Goal: Task Accomplishment & Management: Manage account settings

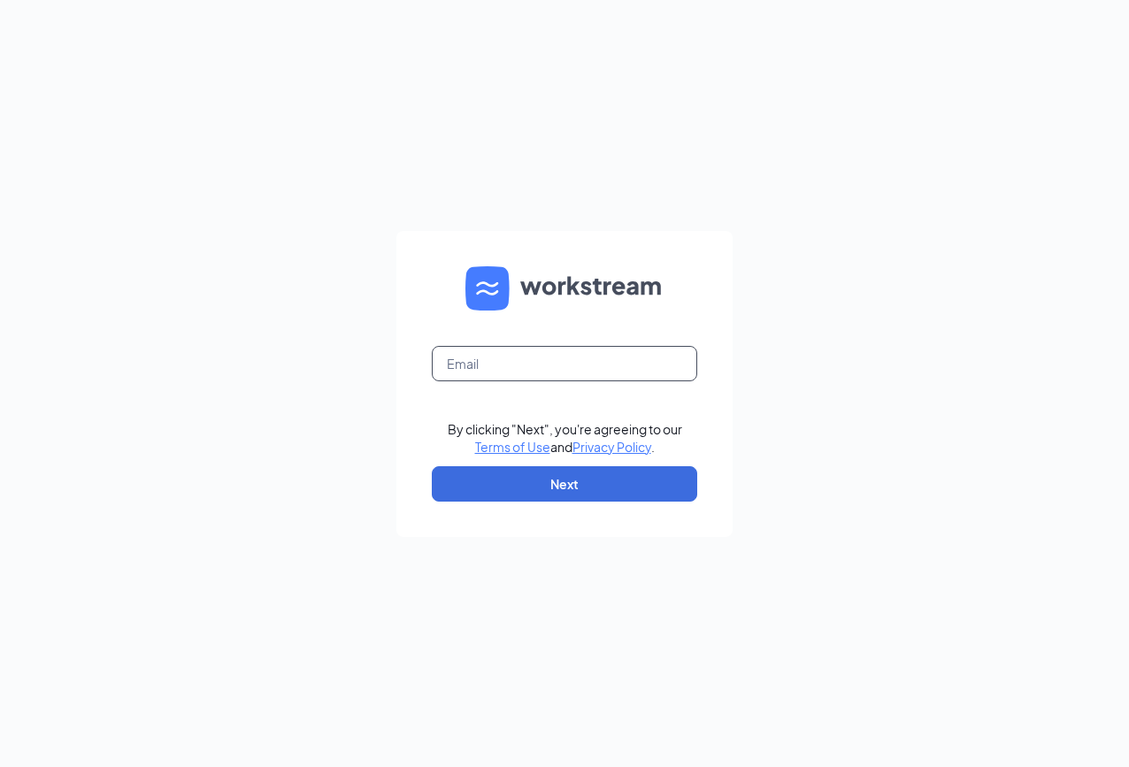
click at [492, 366] on input "text" at bounding box center [565, 363] width 266 height 35
type input "[EMAIL_ADDRESS][DOMAIN_NAME]"
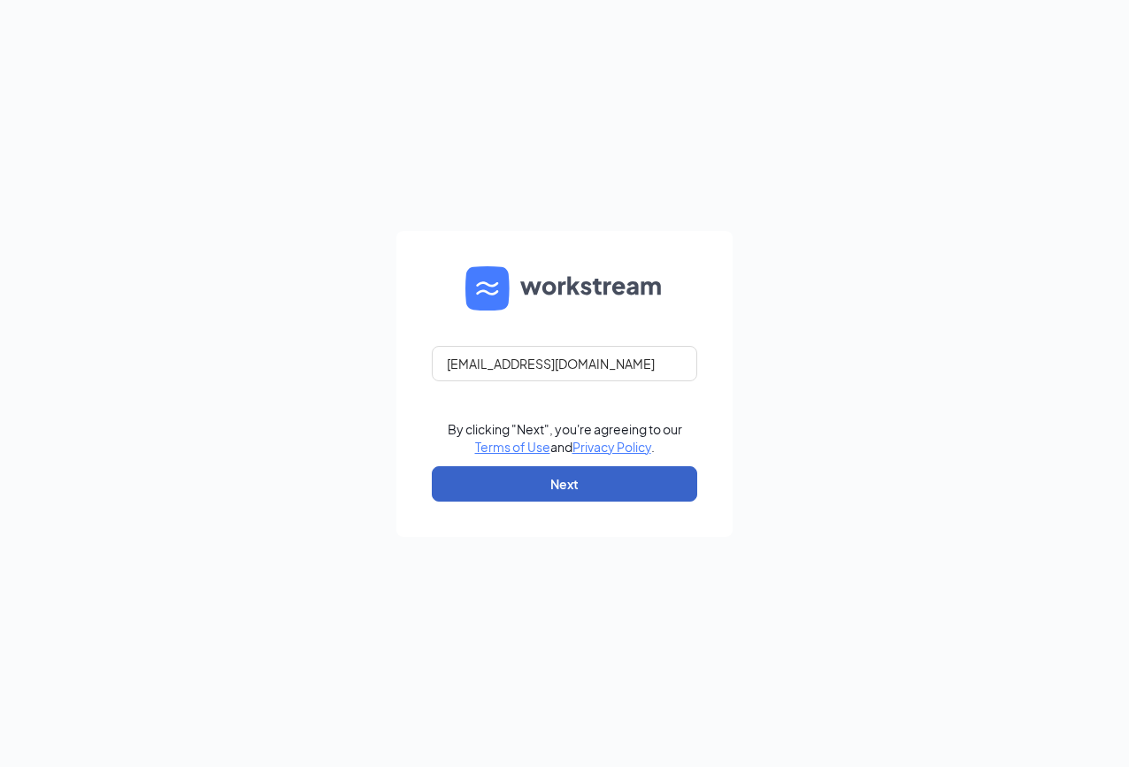
click at [551, 481] on button "Next" at bounding box center [565, 483] width 266 height 35
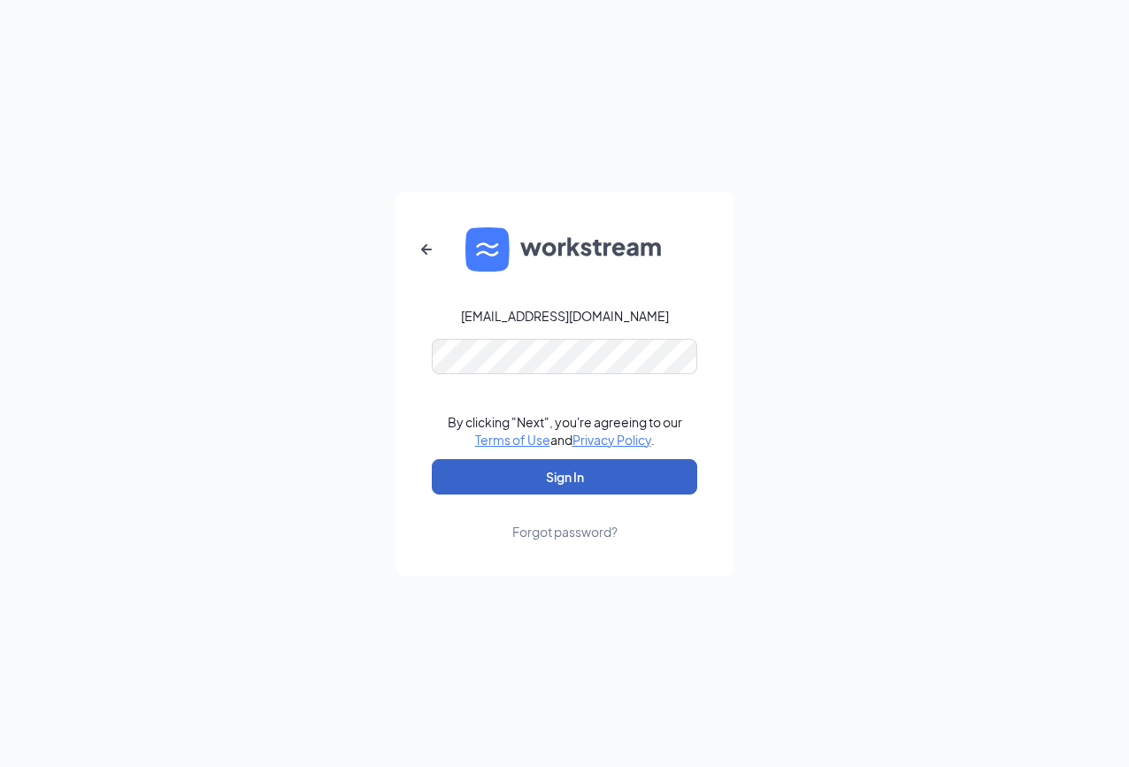
click at [560, 485] on button "Sign In" at bounding box center [565, 476] width 266 height 35
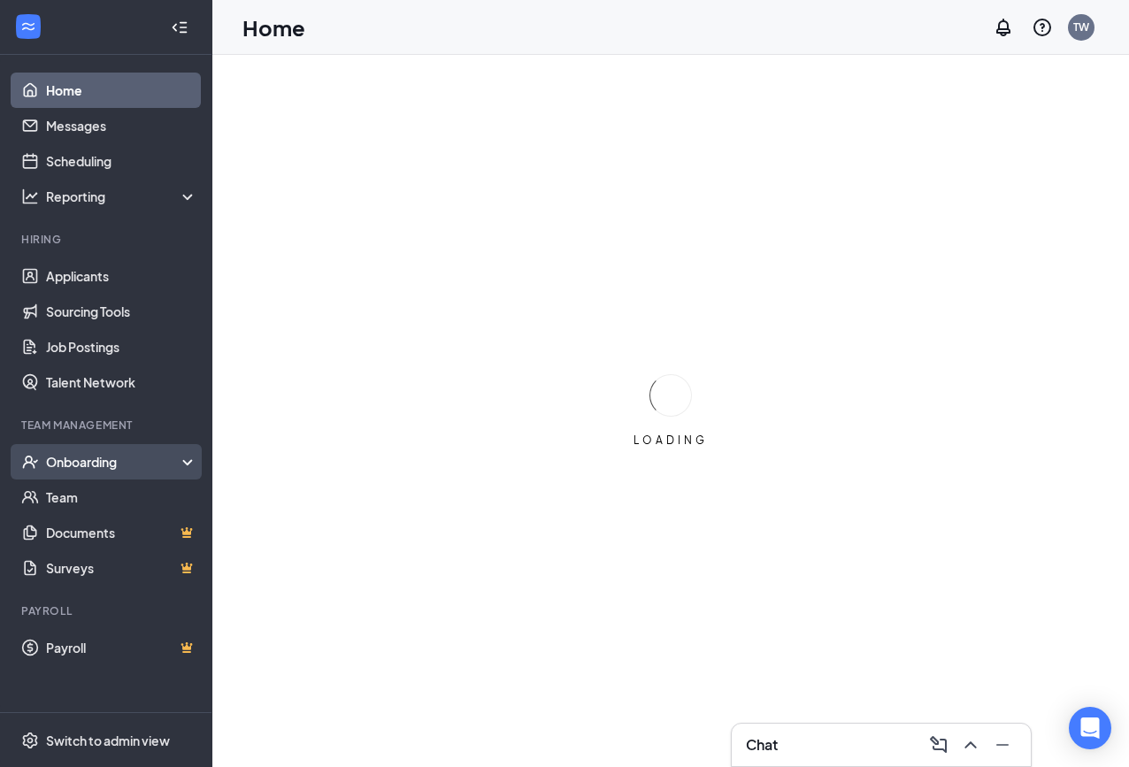
click at [181, 458] on div "Onboarding" at bounding box center [114, 462] width 136 height 18
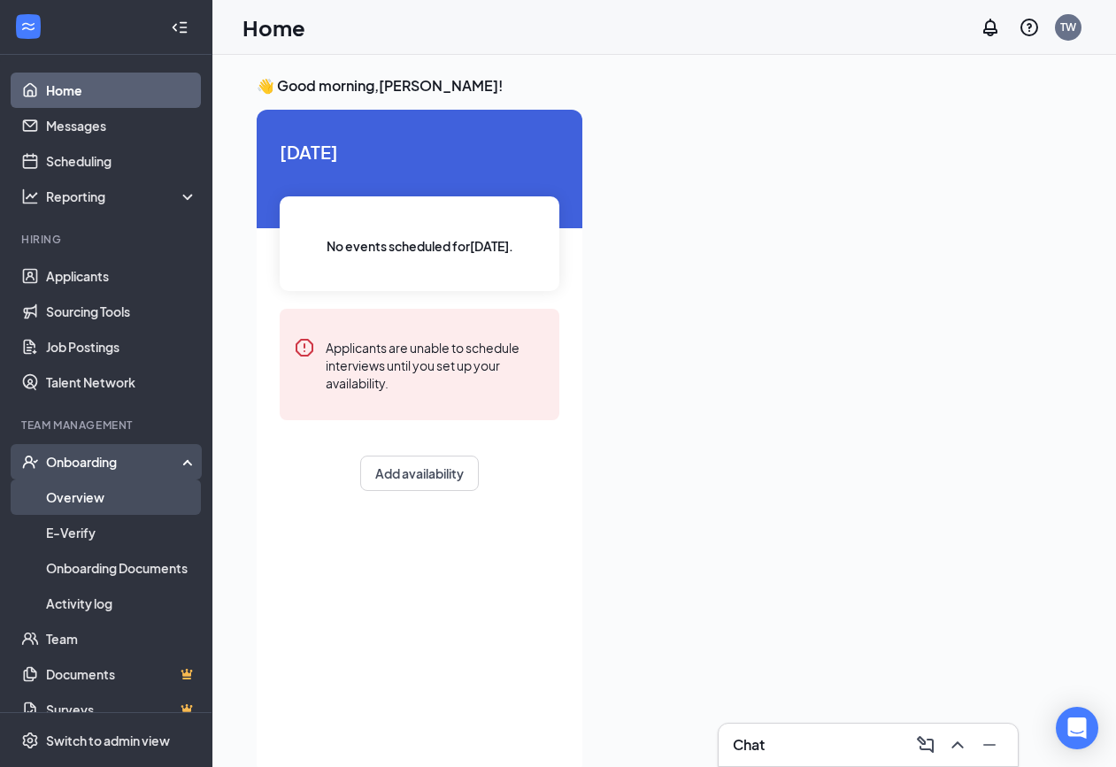
click at [109, 497] on link "Overview" at bounding box center [121, 497] width 151 height 35
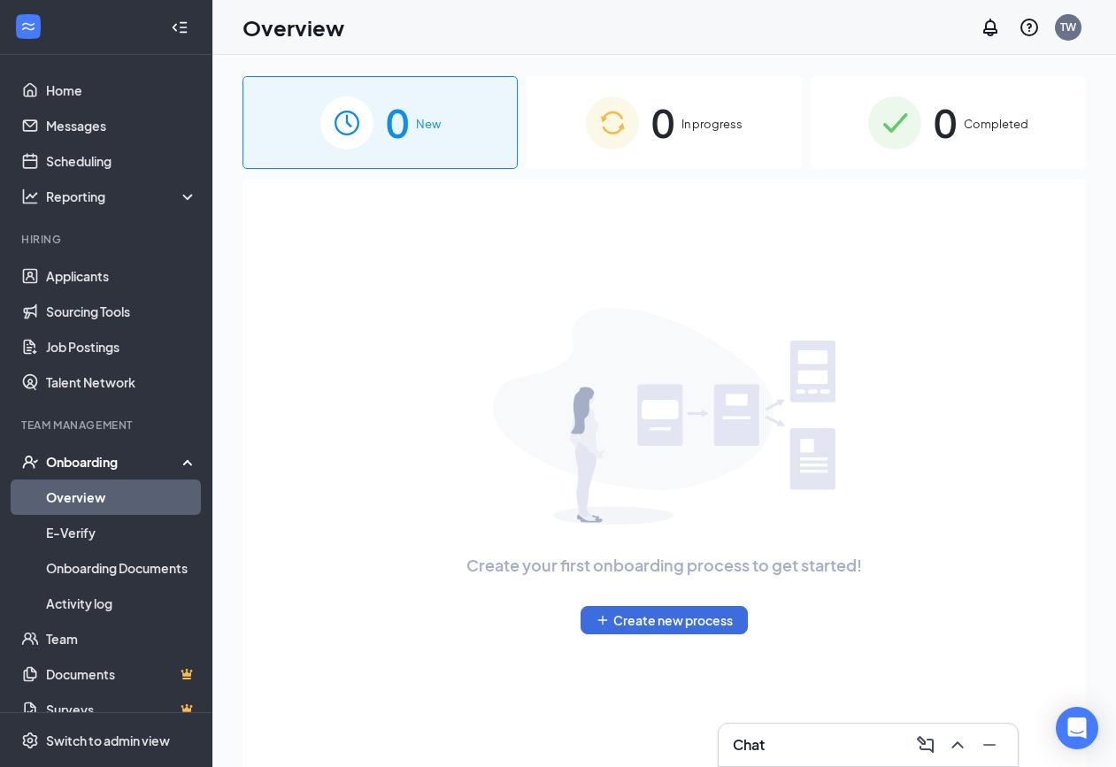
click at [974, 123] on span "Completed" at bounding box center [996, 124] width 65 height 18
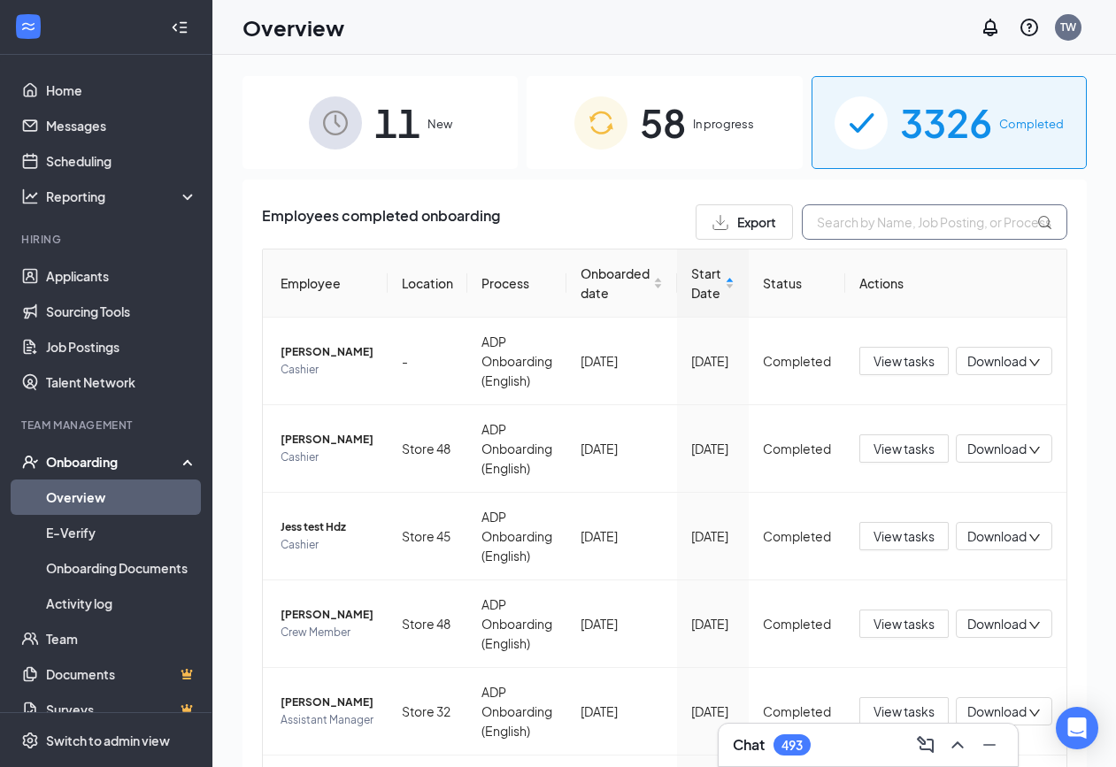
click at [808, 230] on input "text" at bounding box center [935, 221] width 266 height 35
type input "maddox"
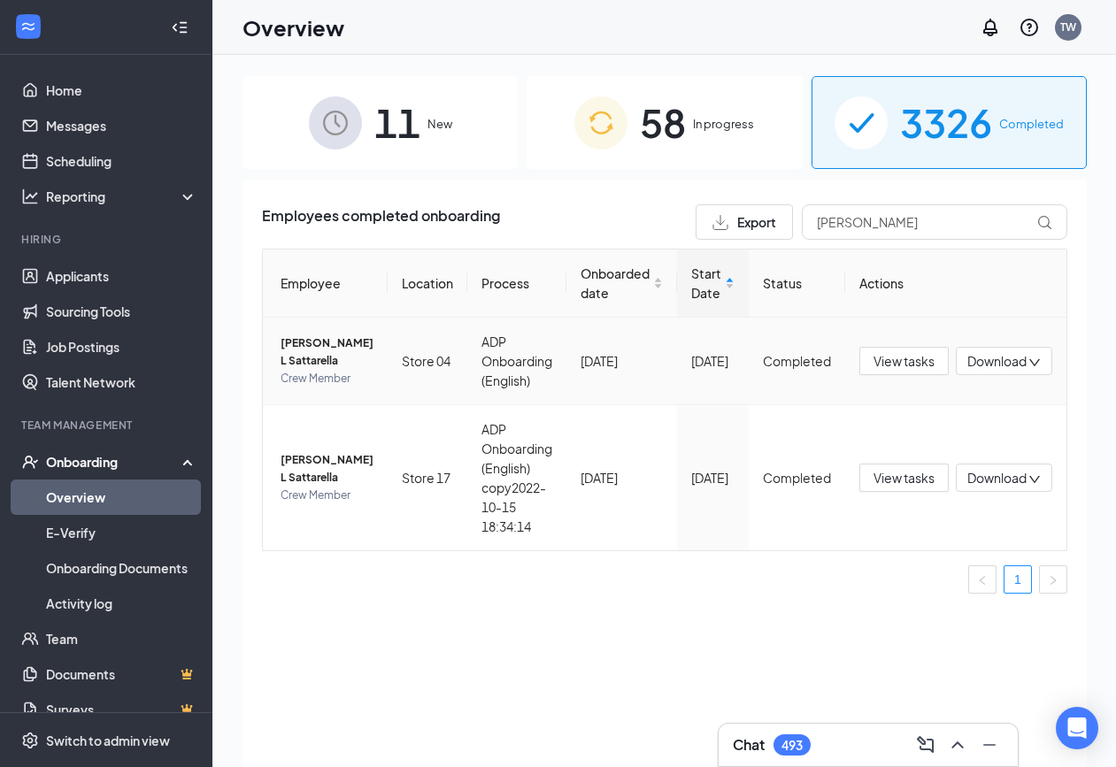
click at [986, 360] on span "Download" at bounding box center [996, 361] width 59 height 19
click at [951, 443] on div "Download files" at bounding box center [944, 444] width 191 height 21
click at [1001, 485] on span "Download" at bounding box center [996, 478] width 59 height 19
drag, startPoint x: 958, startPoint y: 520, endPoint x: 931, endPoint y: 573, distance: 59.8
click at [931, 573] on ul "Download summary Download files" at bounding box center [931, 542] width 212 height 92
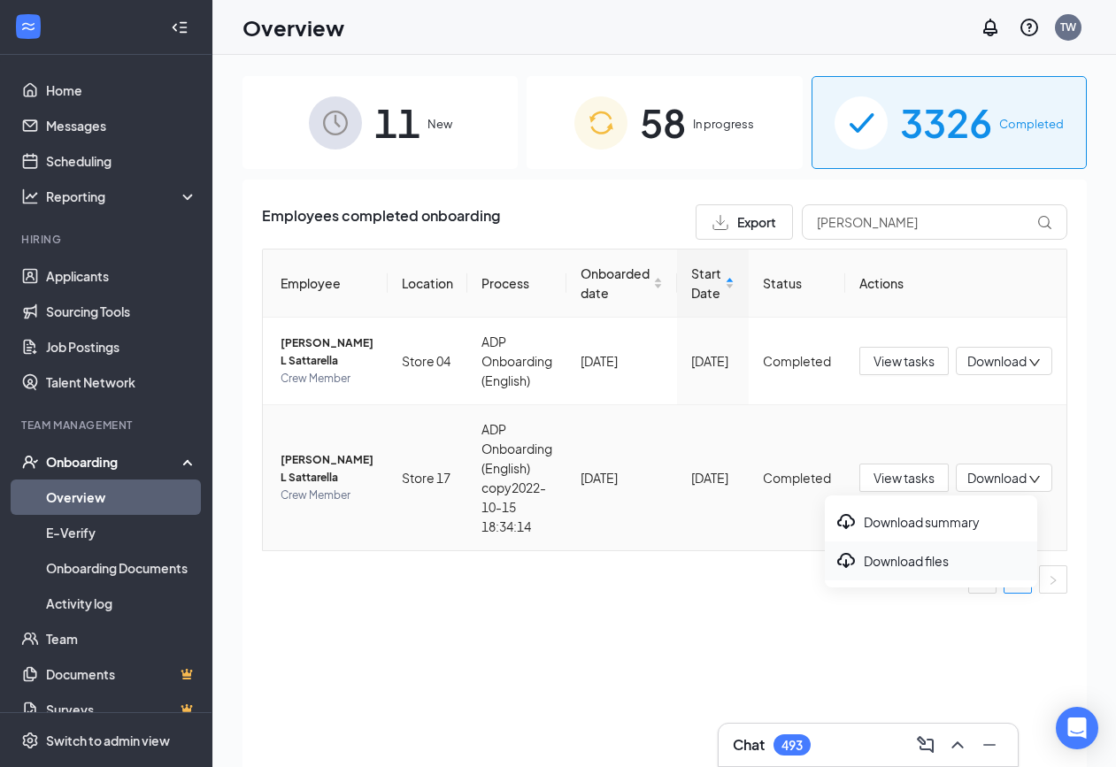
click at [936, 565] on div "Download files" at bounding box center [930, 560] width 191 height 21
click at [993, 476] on span "Download" at bounding box center [996, 478] width 59 height 19
click at [937, 520] on div "Download summary" at bounding box center [930, 522] width 191 height 21
click at [987, 356] on span "Download" at bounding box center [996, 361] width 59 height 19
click at [929, 413] on div "Download summary" at bounding box center [930, 405] width 191 height 21
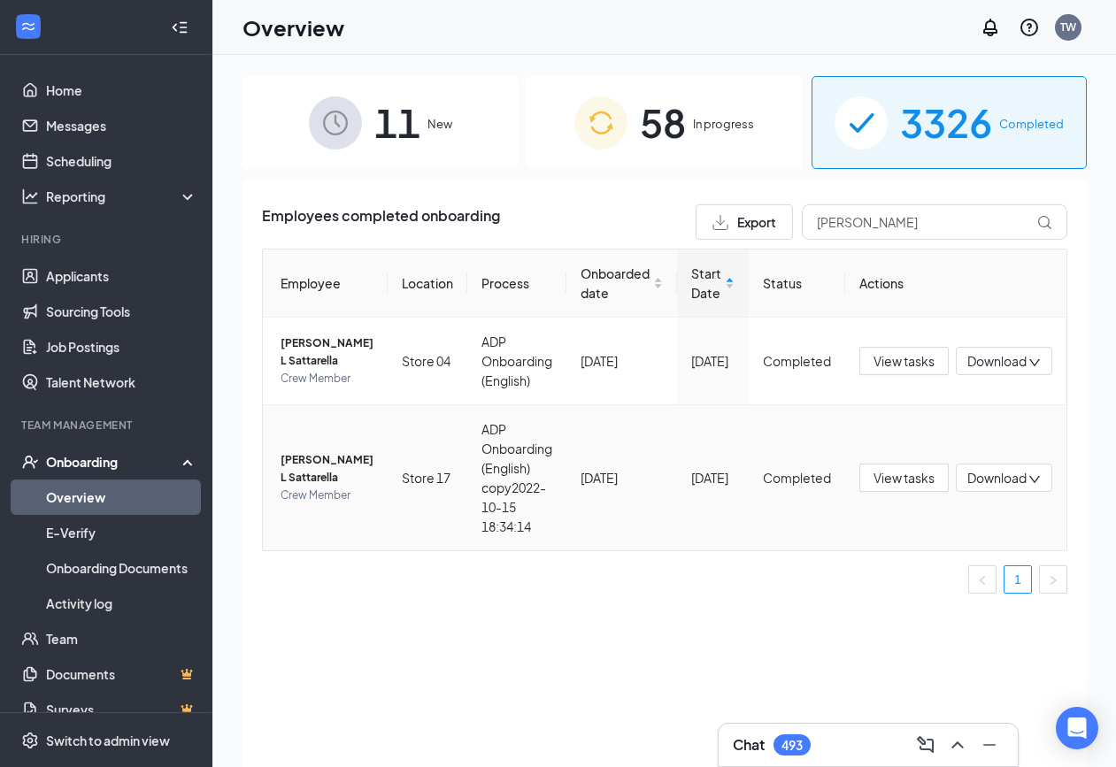
click at [998, 485] on span "Download" at bounding box center [996, 478] width 59 height 19
click at [935, 559] on div "Download files" at bounding box center [930, 560] width 191 height 21
